Goal: Complete application form: Complete application form

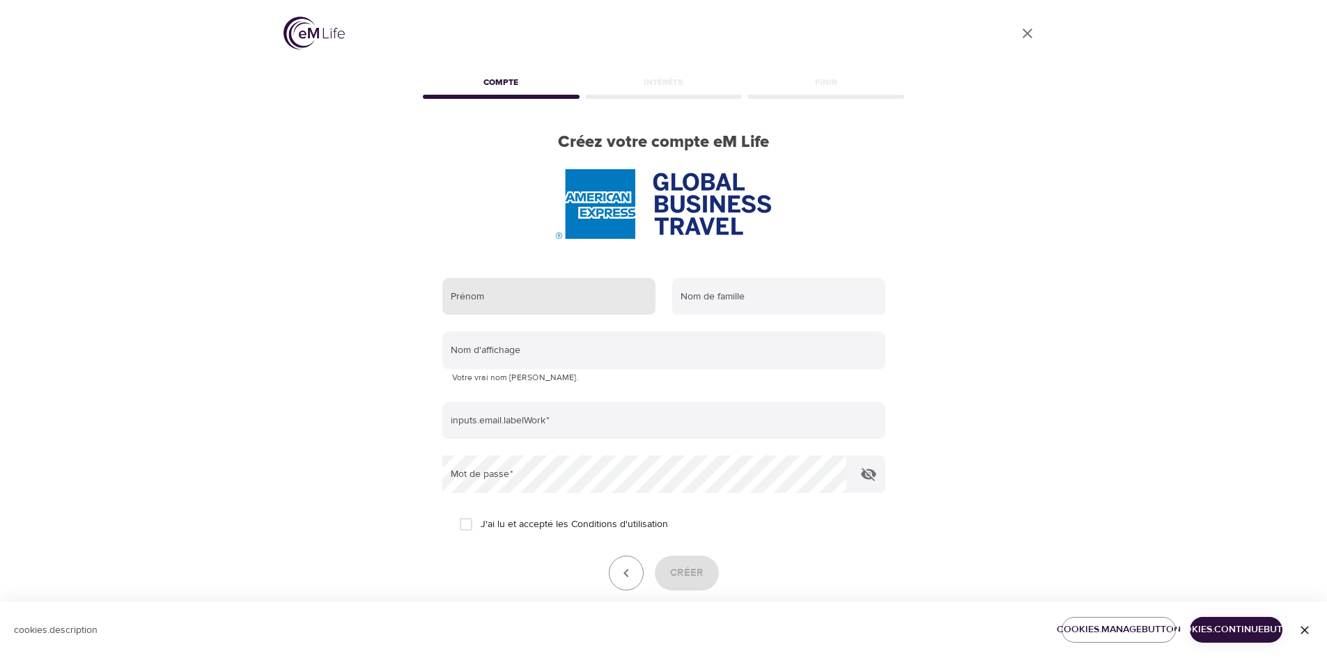
click at [543, 305] on input "text" at bounding box center [548, 297] width 213 height 38
type input "a"
type input "[PERSON_NAME]"
click at [816, 296] on input "text" at bounding box center [778, 297] width 213 height 38
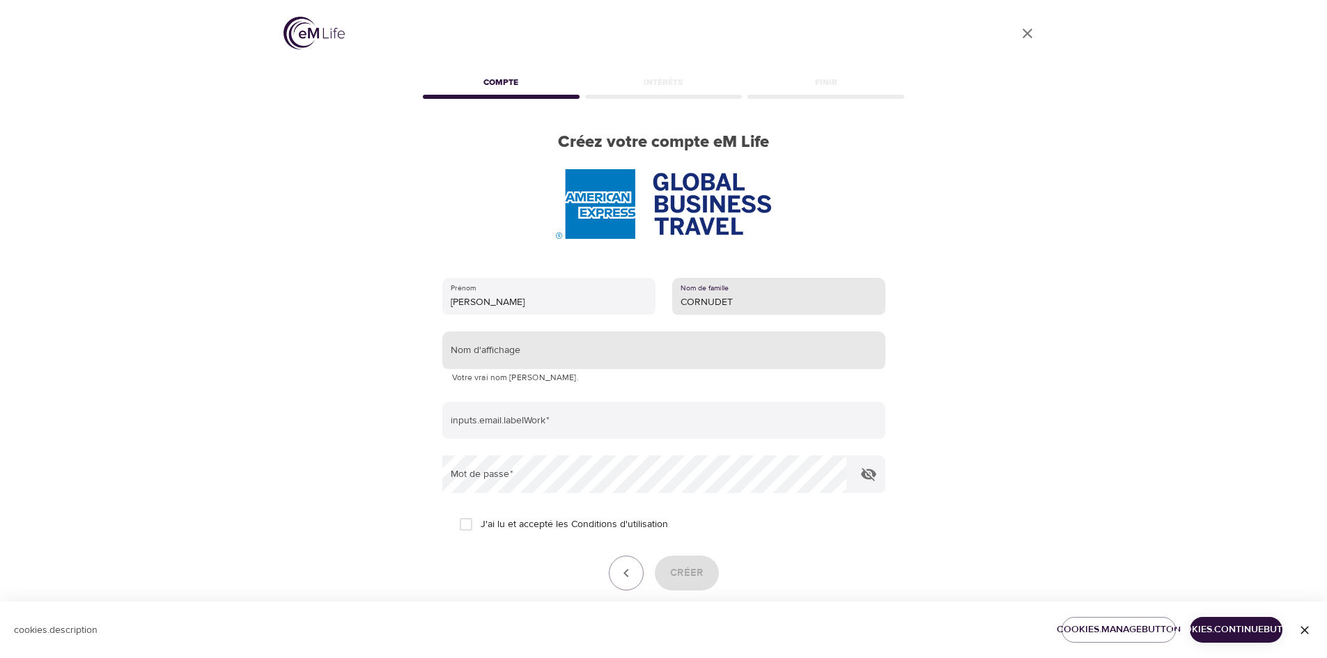
type input "CORNUDET"
click at [516, 336] on input "text" at bounding box center [663, 351] width 443 height 38
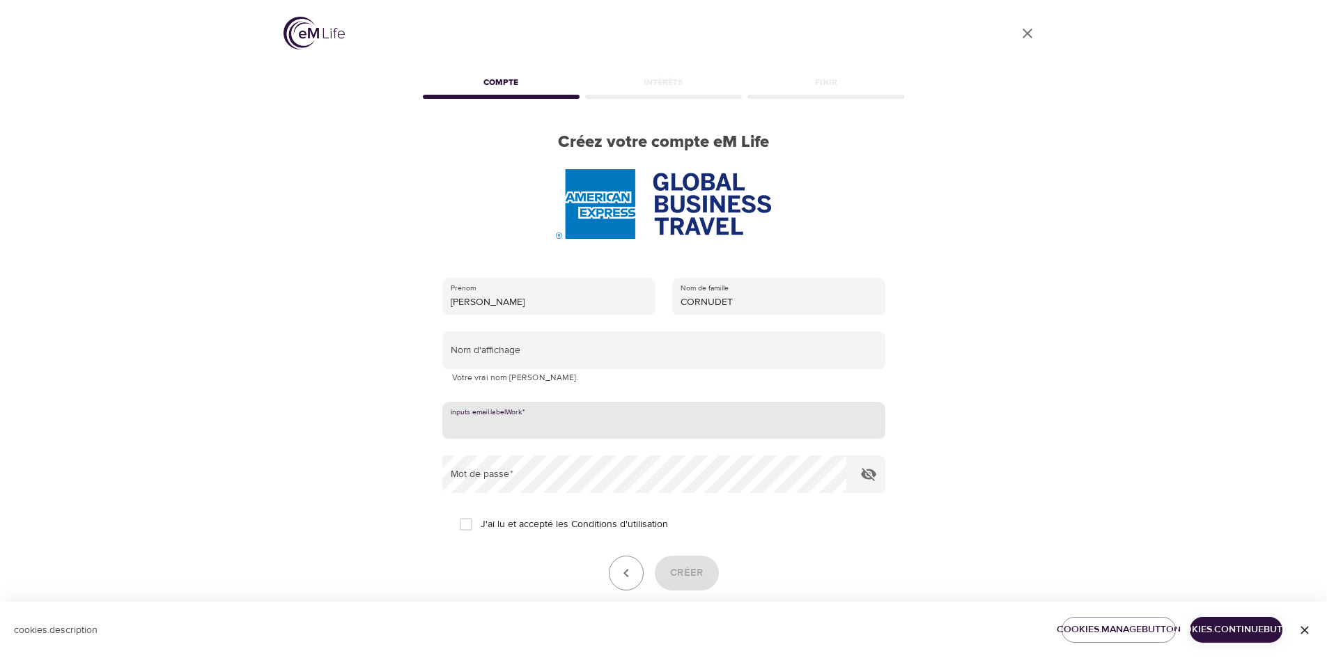
click at [509, 429] on input "email" at bounding box center [663, 421] width 443 height 38
click at [1097, 362] on div "User Profile Compte Intérêts Finir Créez votre compte eM Life Prénom [PERSON_NA…" at bounding box center [663, 329] width 1327 height 658
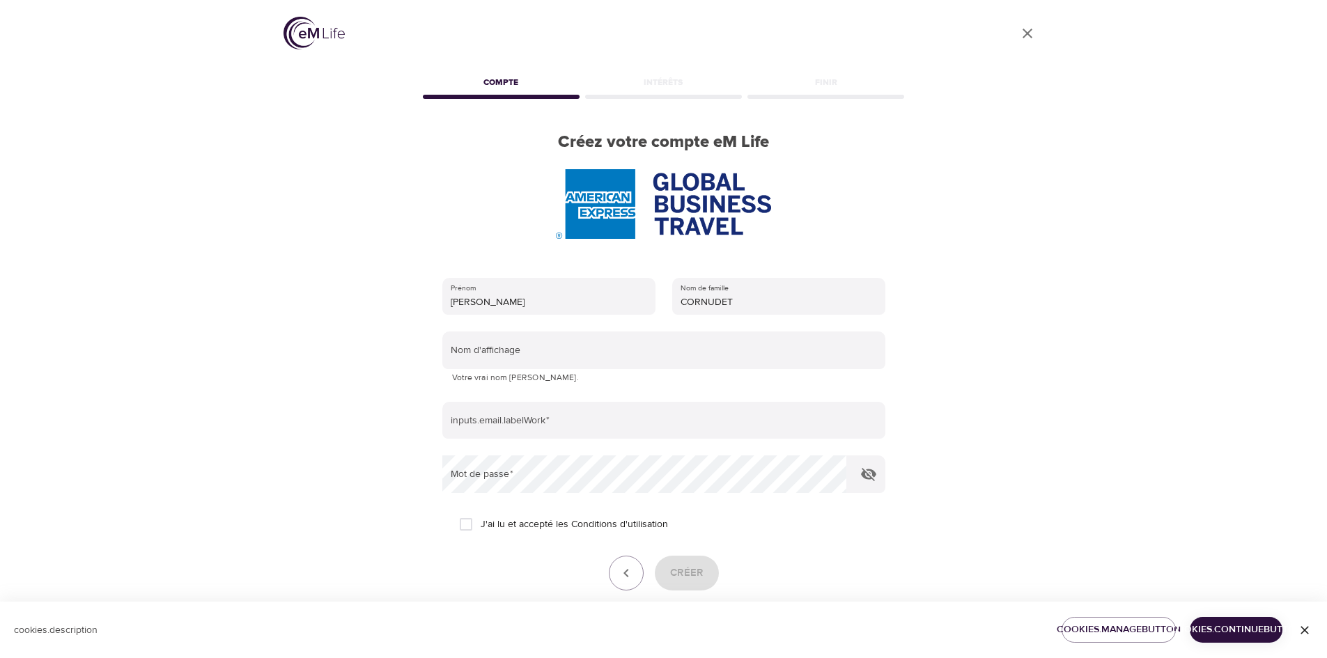
click at [460, 525] on input "J'ai lu et accepté les Conditions d'utilisation" at bounding box center [465, 524] width 29 height 29
checkbox input "true"
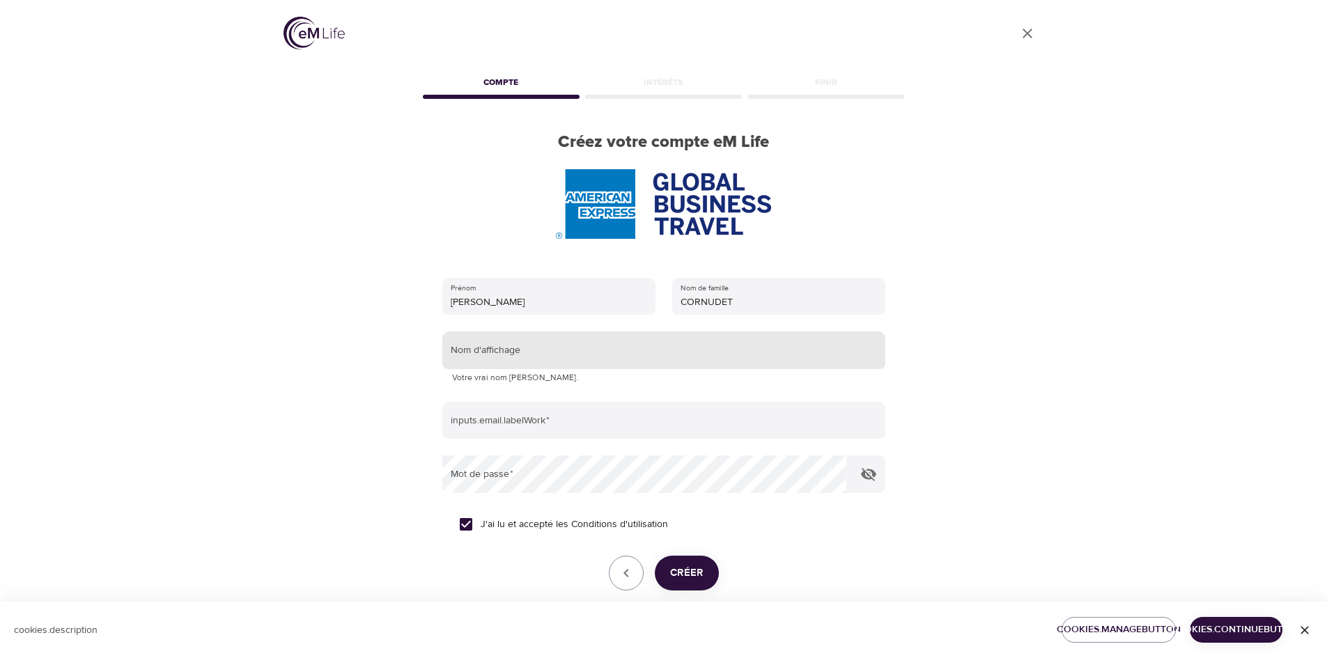
click at [478, 358] on input "text" at bounding box center [663, 351] width 443 height 38
type input "l"
type input "LilieNice"
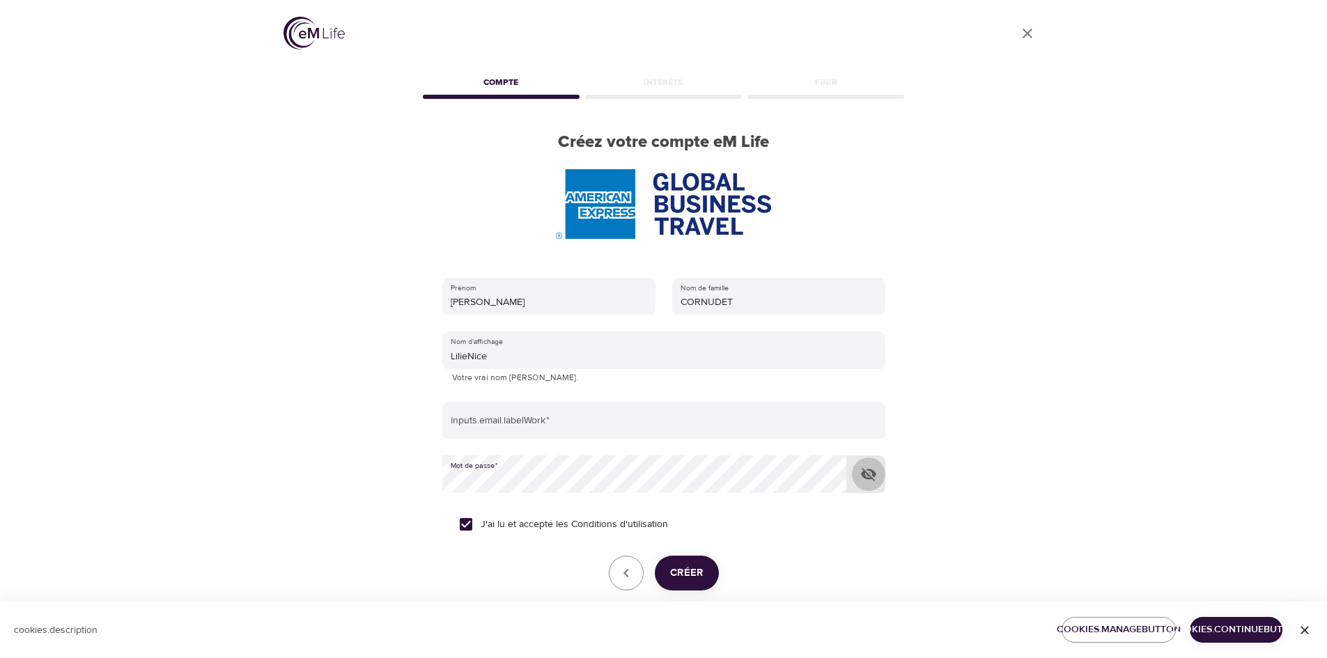
click at [881, 479] on button "button" at bounding box center [868, 474] width 33 height 33
click at [433, 488] on div "Prénom [PERSON_NAME] Nom de famille [PERSON_NAME] Nom d'affichage LilieNice Vot…" at bounding box center [664, 454] width 488 height 396
click at [693, 578] on span "Créer" at bounding box center [686, 573] width 33 height 18
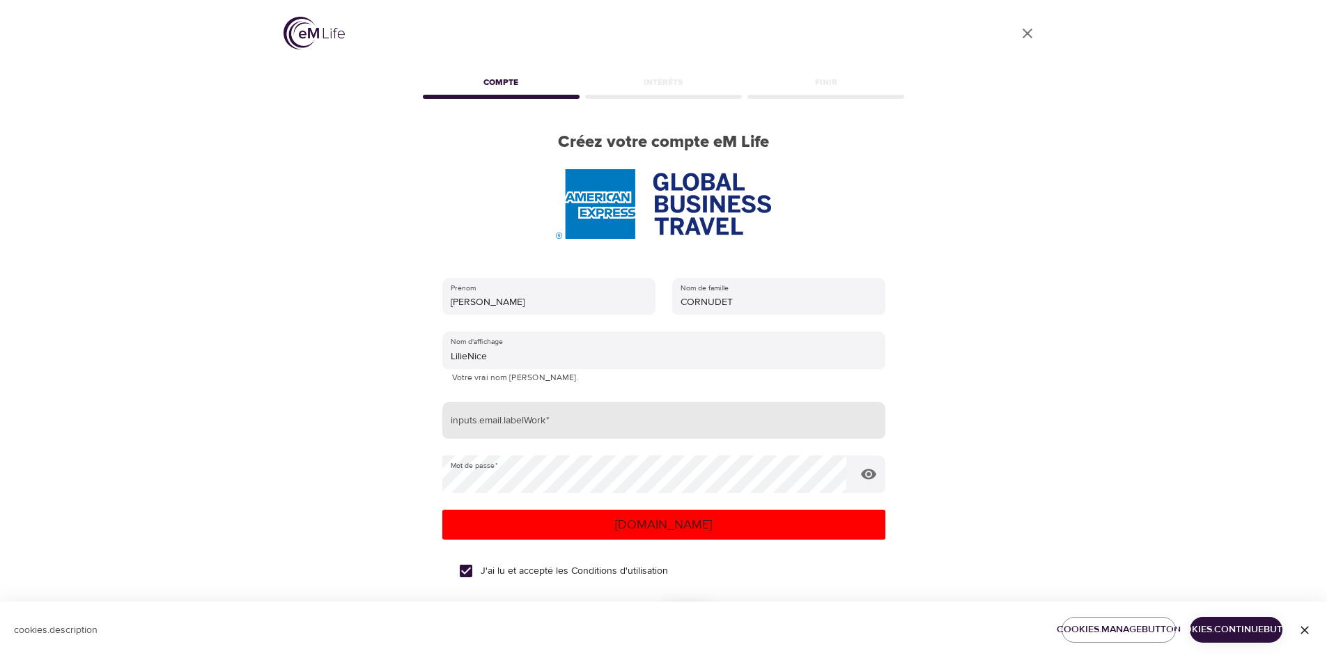
click at [574, 426] on input "email" at bounding box center [663, 421] width 443 height 38
click at [576, 522] on p "[DOMAIN_NAME]" at bounding box center [664, 525] width 432 height 19
click at [673, 528] on p "[DOMAIN_NAME]" at bounding box center [664, 525] width 432 height 19
click at [481, 430] on input "[PERSON_NAME][EMAIL_ADDRESS][PERSON_NAME][DOMAIN_NAME]" at bounding box center [663, 421] width 443 height 38
click at [579, 429] on input "[PERSON_NAME][EMAIL_ADDRESS][PERSON_NAME][DOMAIN_NAME]" at bounding box center [663, 421] width 443 height 38
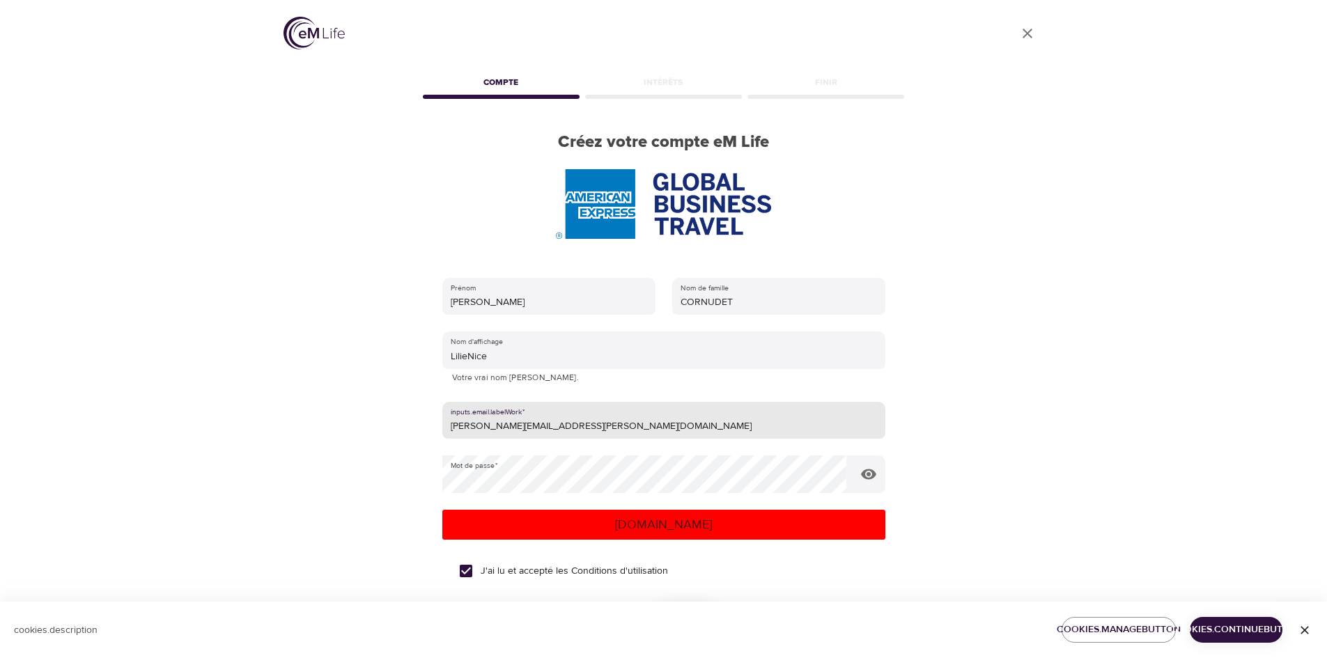
click at [614, 431] on input "[PERSON_NAME][EMAIL_ADDRESS][PERSON_NAME][DOMAIN_NAME]" at bounding box center [663, 421] width 443 height 38
type input "[PERSON_NAME][EMAIL_ADDRESS][PERSON_NAME][DOMAIN_NAME]"
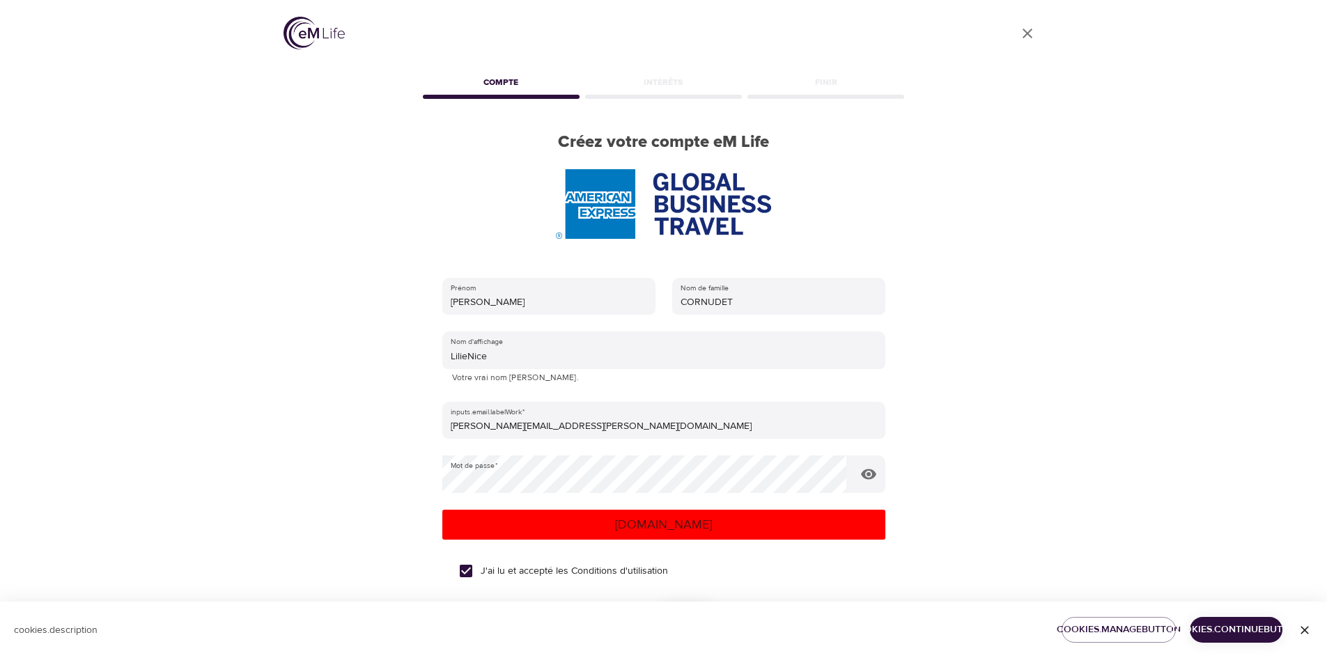
click at [633, 525] on p "[DOMAIN_NAME]" at bounding box center [664, 525] width 432 height 19
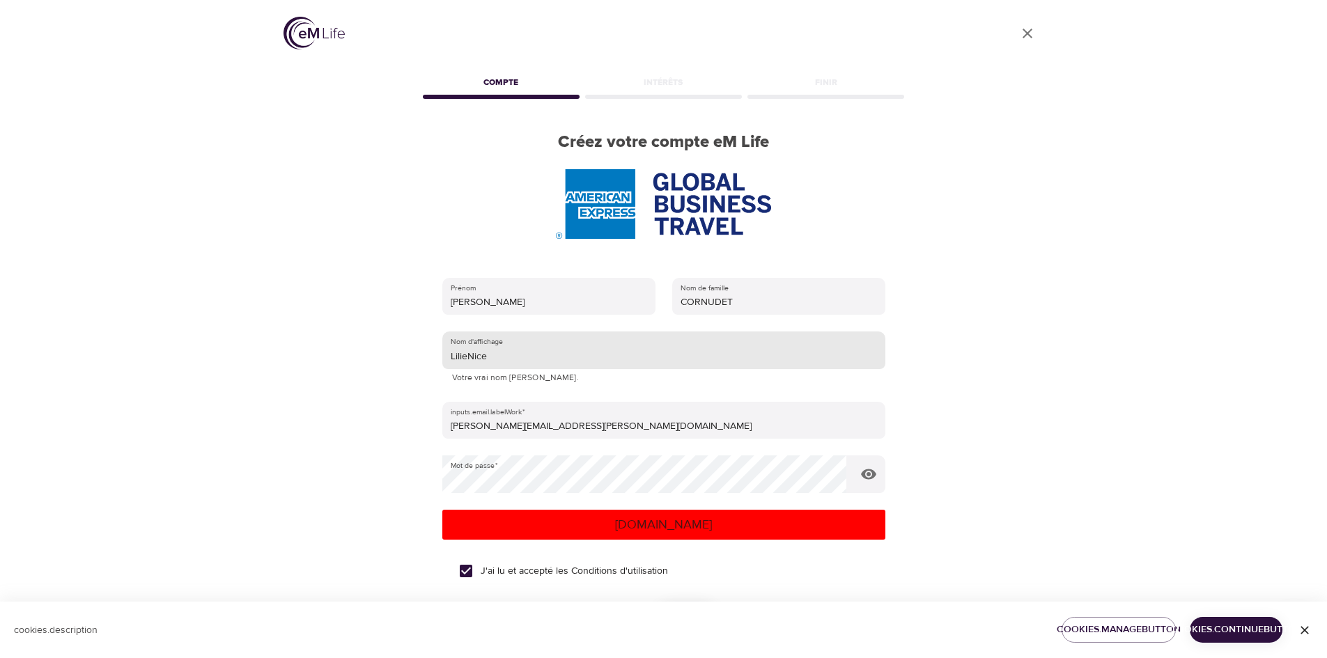
click at [518, 347] on input "LilieNice" at bounding box center [663, 351] width 443 height 38
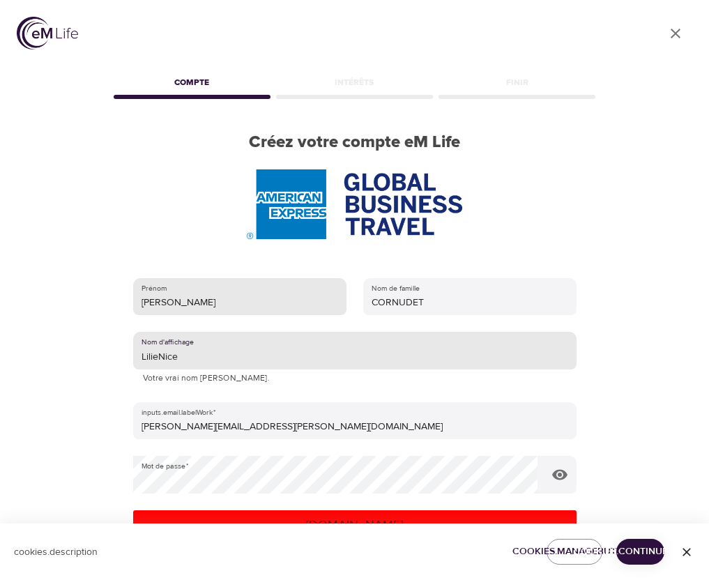
type input "LilieNice"
click at [274, 297] on input "[PERSON_NAME]" at bounding box center [239, 297] width 213 height 38
click at [242, 348] on input "LilieNice" at bounding box center [354, 351] width 443 height 38
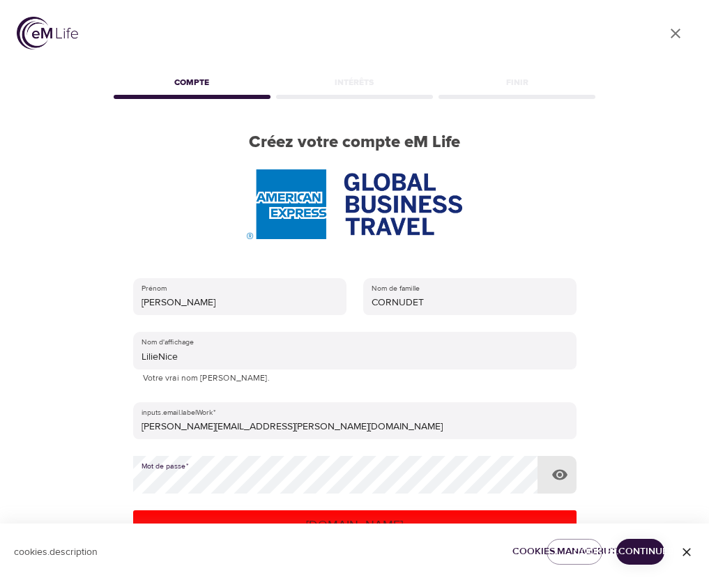
click at [563, 477] on icon "button" at bounding box center [559, 475] width 15 height 10
click at [563, 477] on icon "button" at bounding box center [559, 474] width 17 height 17
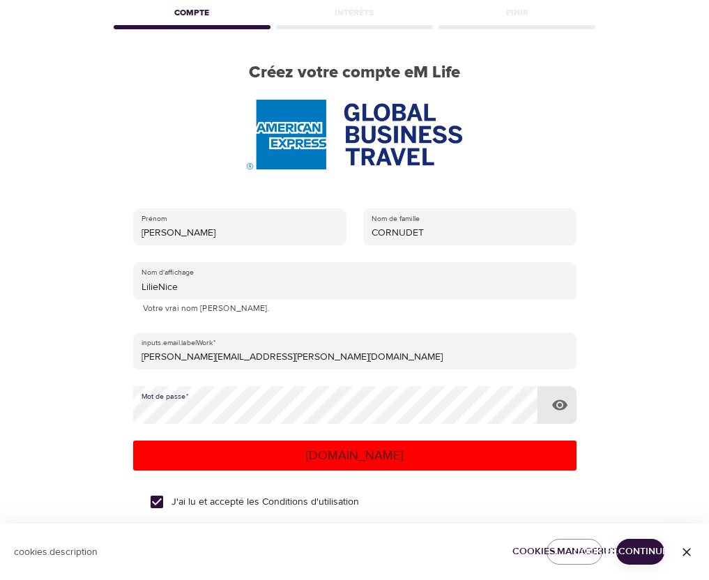
click at [635, 550] on span "cookies.continueButton" at bounding box center [640, 551] width 26 height 17
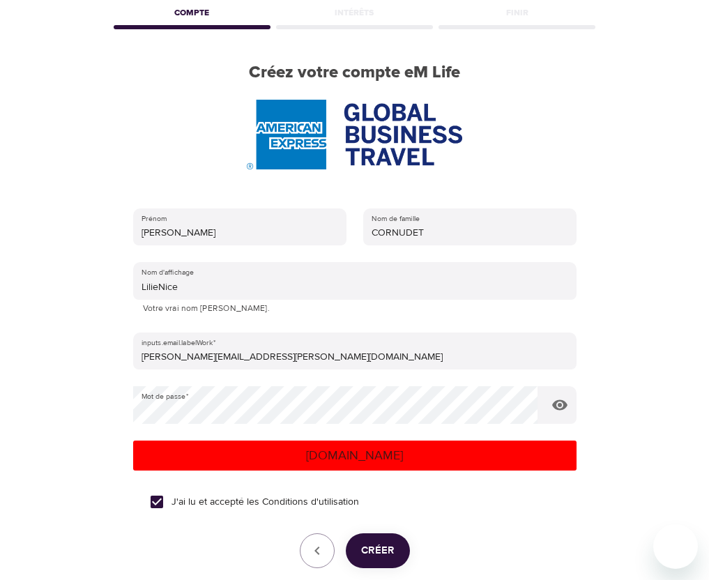
click at [369, 548] on span "Créer" at bounding box center [377, 550] width 33 height 18
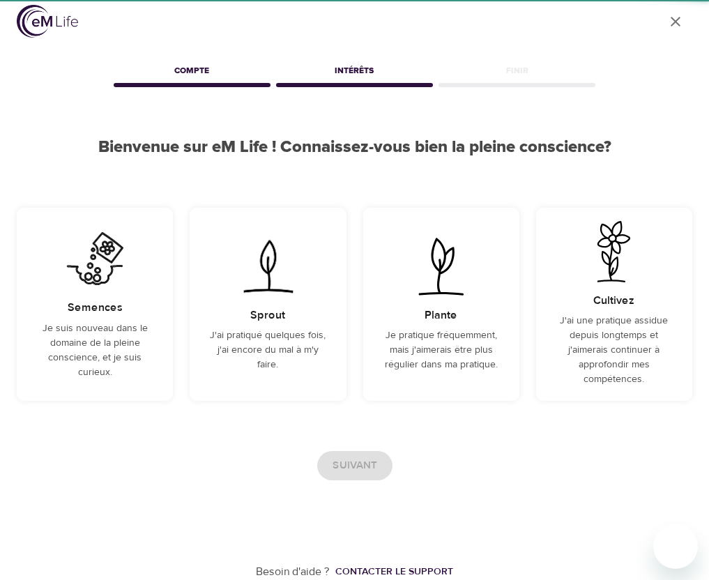
scroll to position [12, 0]
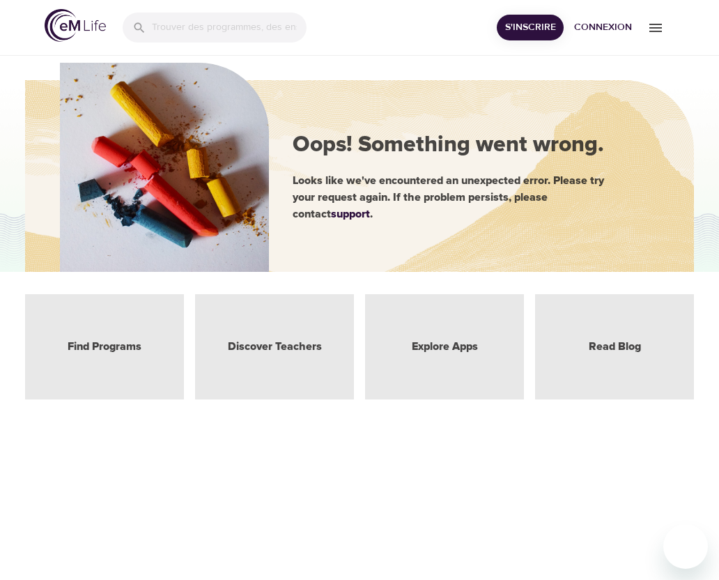
drag, startPoint x: 346, startPoint y: 43, endPoint x: 482, endPoint y: 14, distance: 139.6
click at [346, 43] on div "S'inscrire Connexion" at bounding box center [359, 28] width 719 height 56
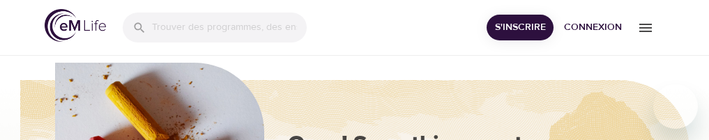
click at [672, 13] on div "S'inscrire Connexion" at bounding box center [354, 28] width 709 height 56
